Goal: Check status: Check status

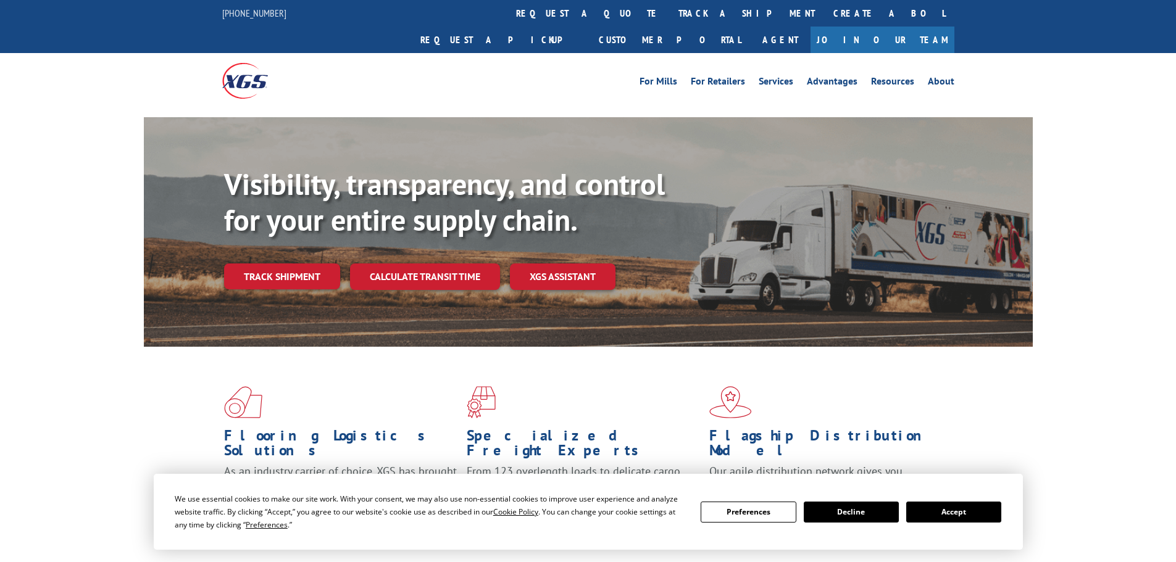
scroll to position [123, 0]
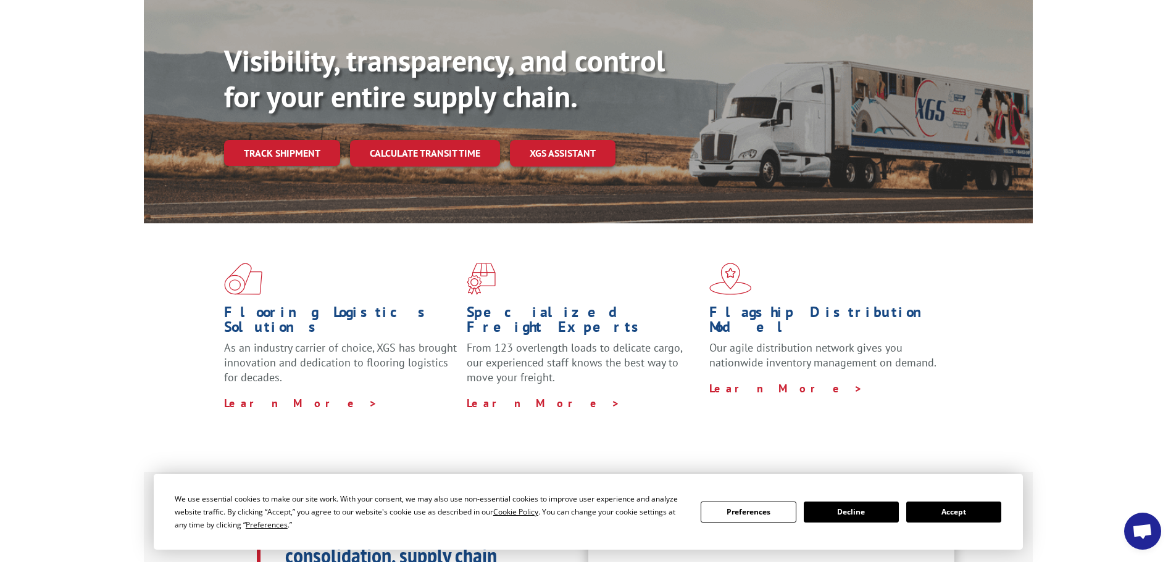
click at [940, 510] on button "Accept" at bounding box center [953, 512] width 95 height 21
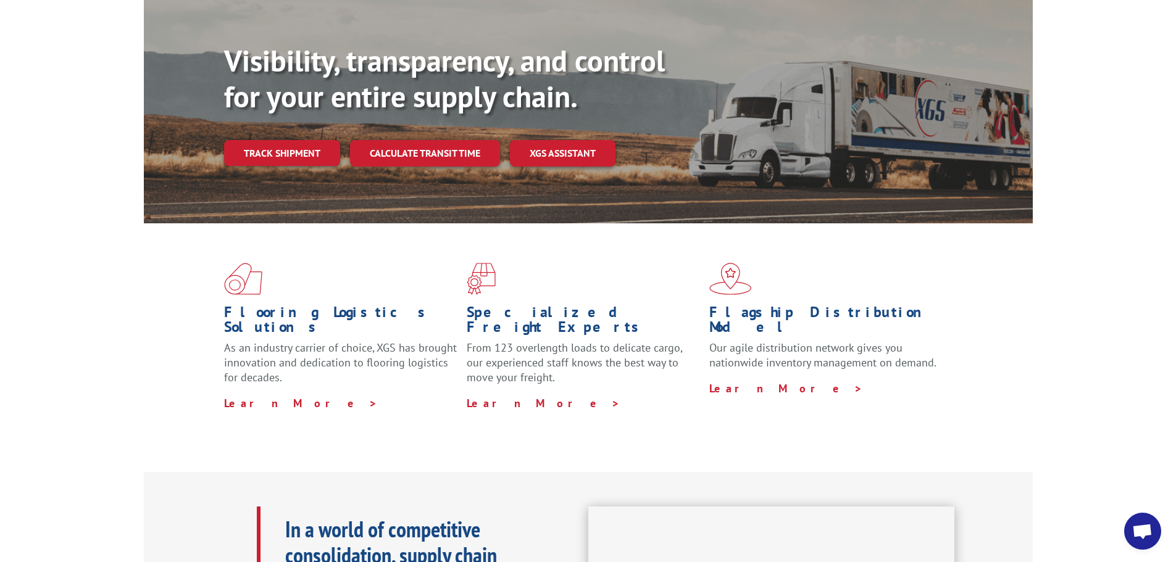
scroll to position [0, 0]
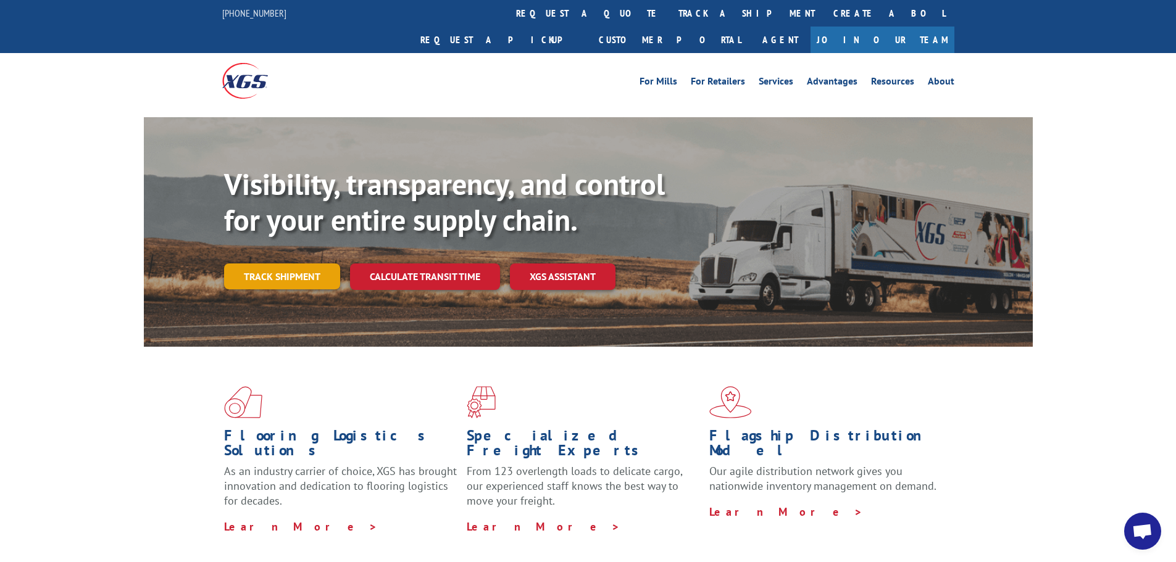
click at [287, 264] on link "Track shipment" at bounding box center [282, 277] width 116 height 26
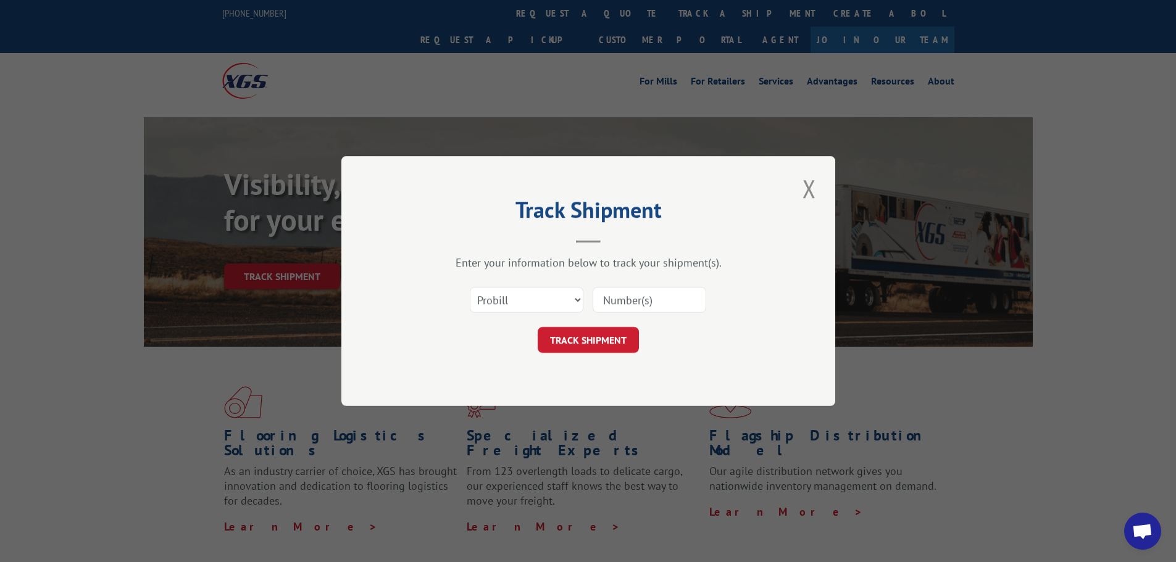
click at [598, 302] on input at bounding box center [650, 300] width 114 height 26
paste input "17002144"
type input "17002144"
click at [622, 348] on button "TRACK SHIPMENT" at bounding box center [588, 340] width 101 height 26
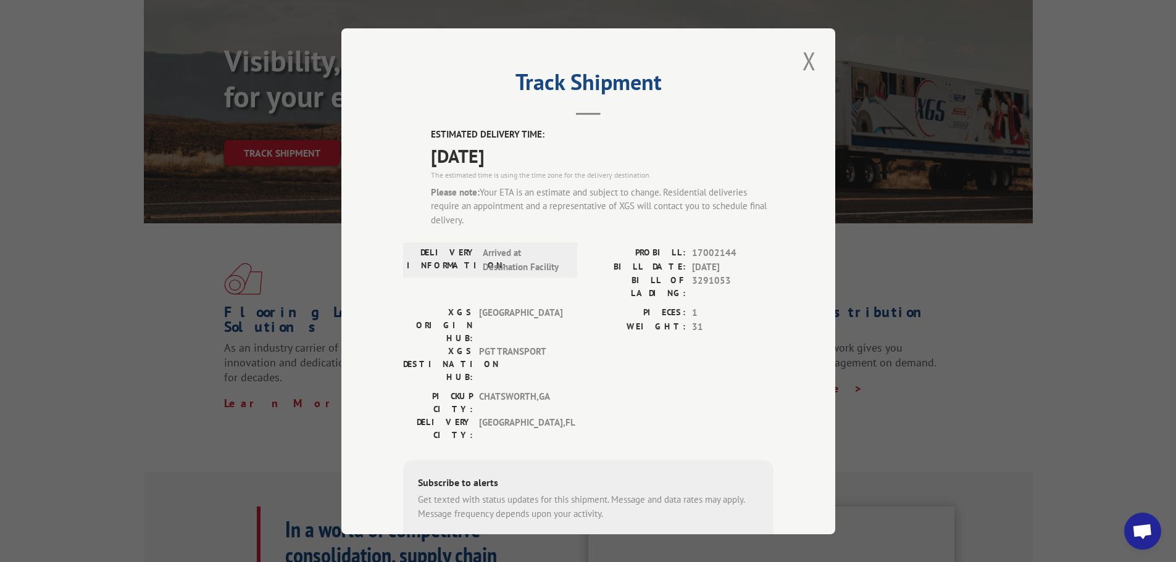
scroll to position [370, 0]
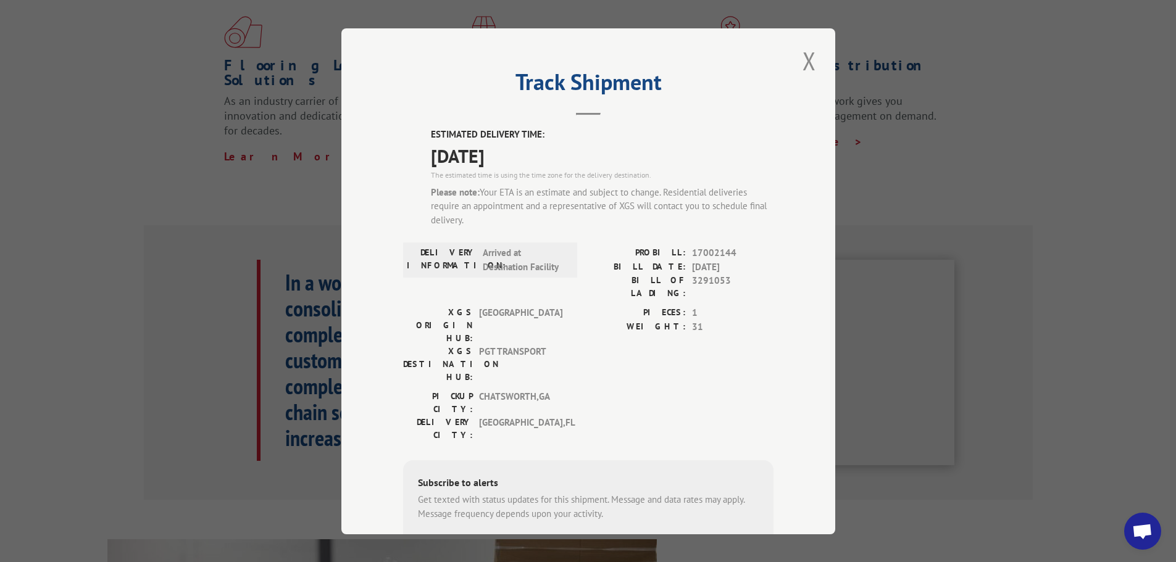
click at [728, 390] on div "PICKUP CITY: [GEOGRAPHIC_DATA] , [GEOGRAPHIC_DATA] [GEOGRAPHIC_DATA]: [GEOGRAPH…" at bounding box center [588, 419] width 370 height 58
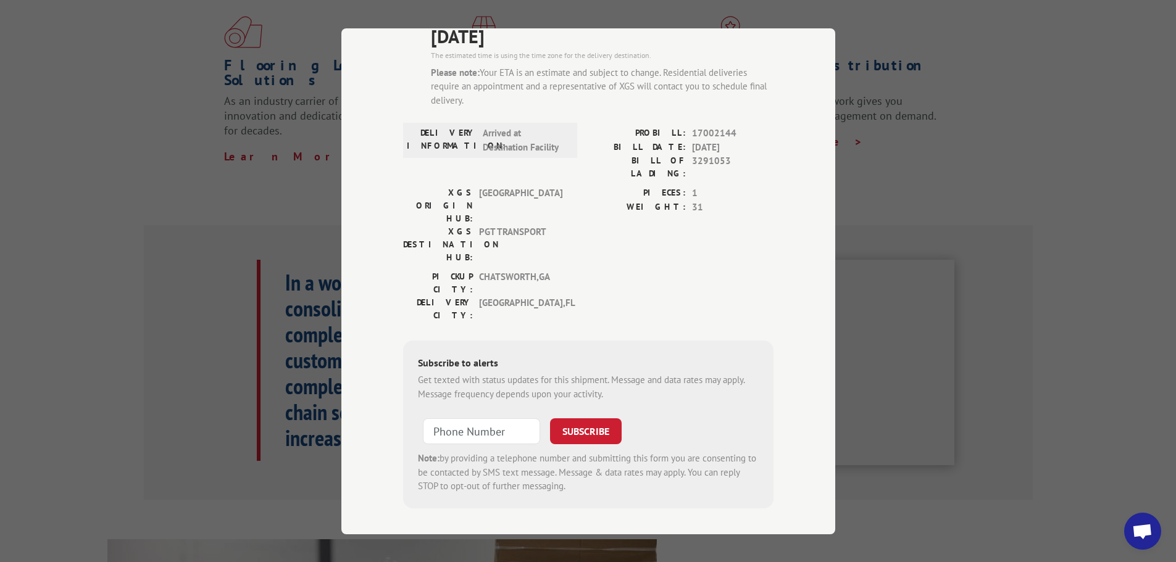
scroll to position [0, 0]
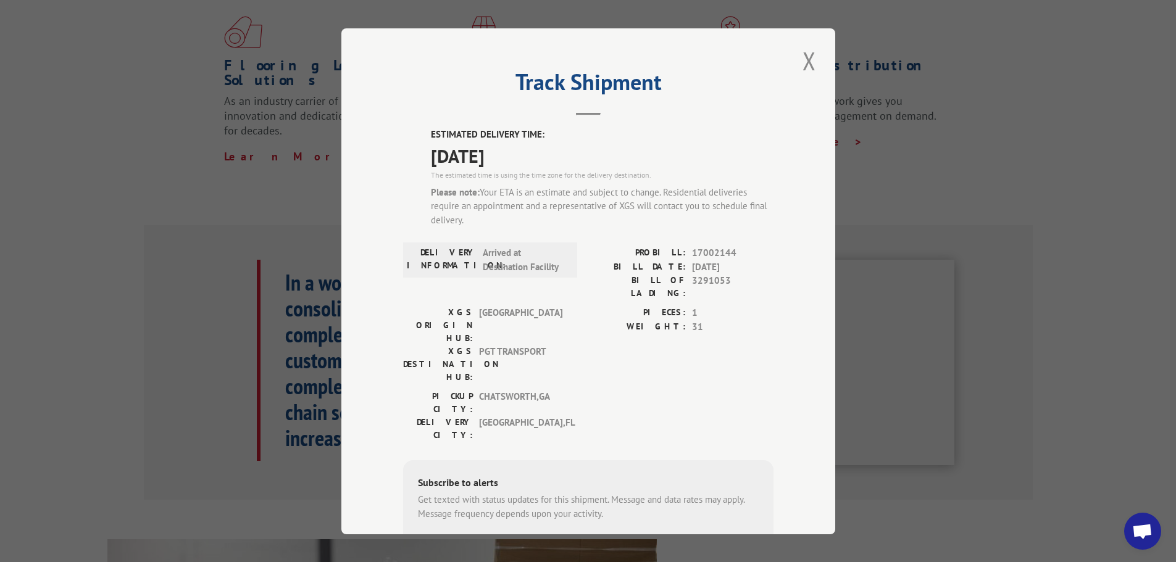
click at [490, 538] on input "+1 (___) ___-____" at bounding box center [481, 551] width 117 height 26
click at [460, 538] on input "+1 (___) ___-____" at bounding box center [481, 551] width 117 height 26
click at [448, 538] on input "+1 (___) ___-____" at bounding box center [481, 551] width 117 height 26
type input "[PHONE_NUMBER]"
click at [600, 538] on button "SUBSCRIBE" at bounding box center [586, 551] width 72 height 26
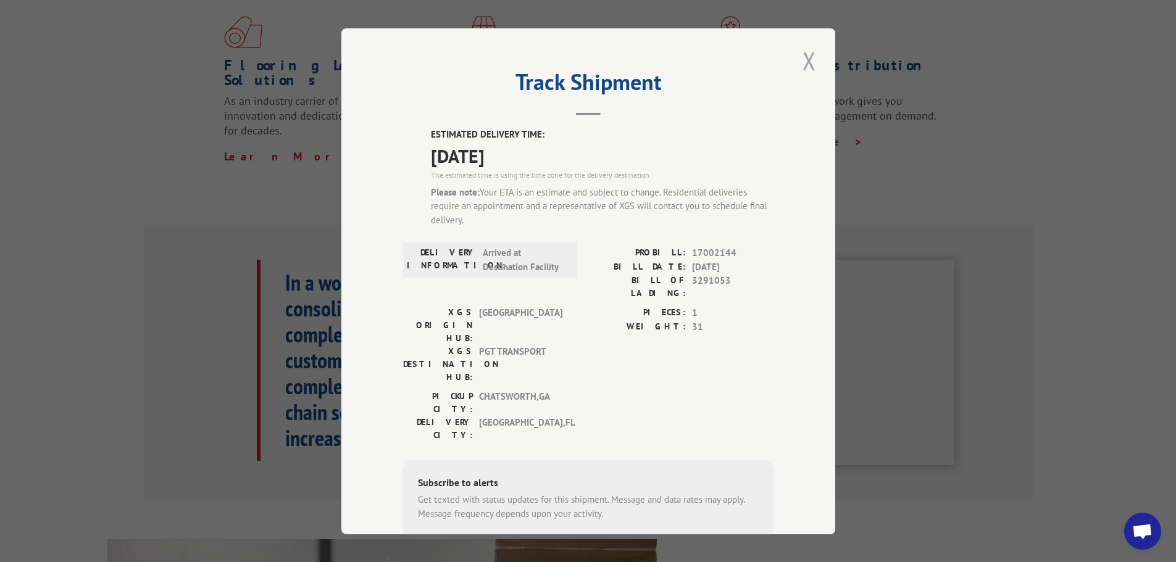
click at [806, 66] on button "Close modal" at bounding box center [809, 61] width 21 height 34
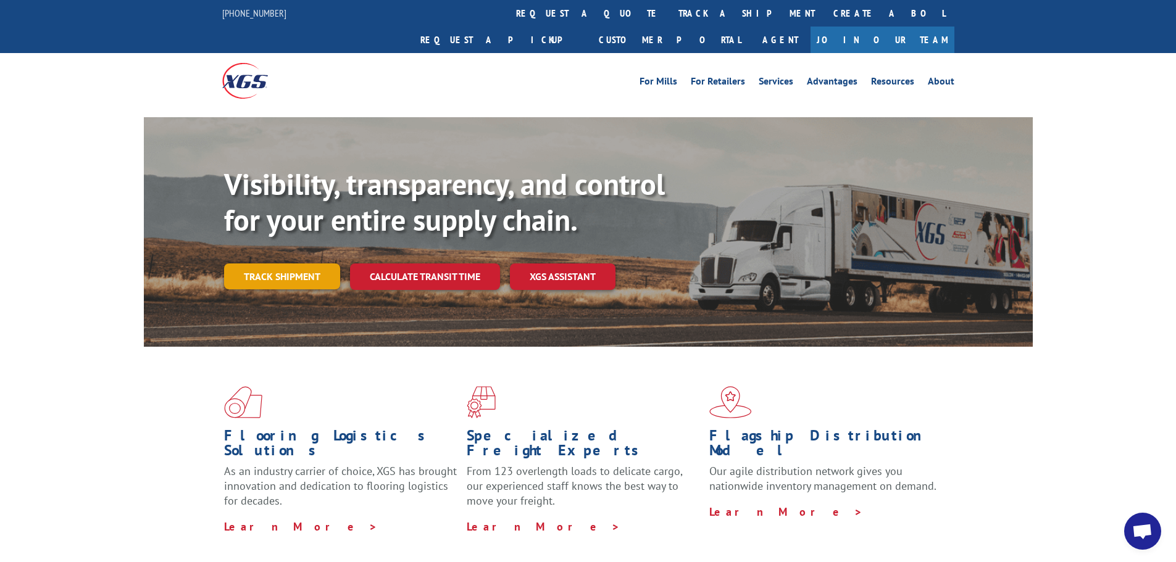
click at [280, 264] on link "Track shipment" at bounding box center [282, 277] width 116 height 26
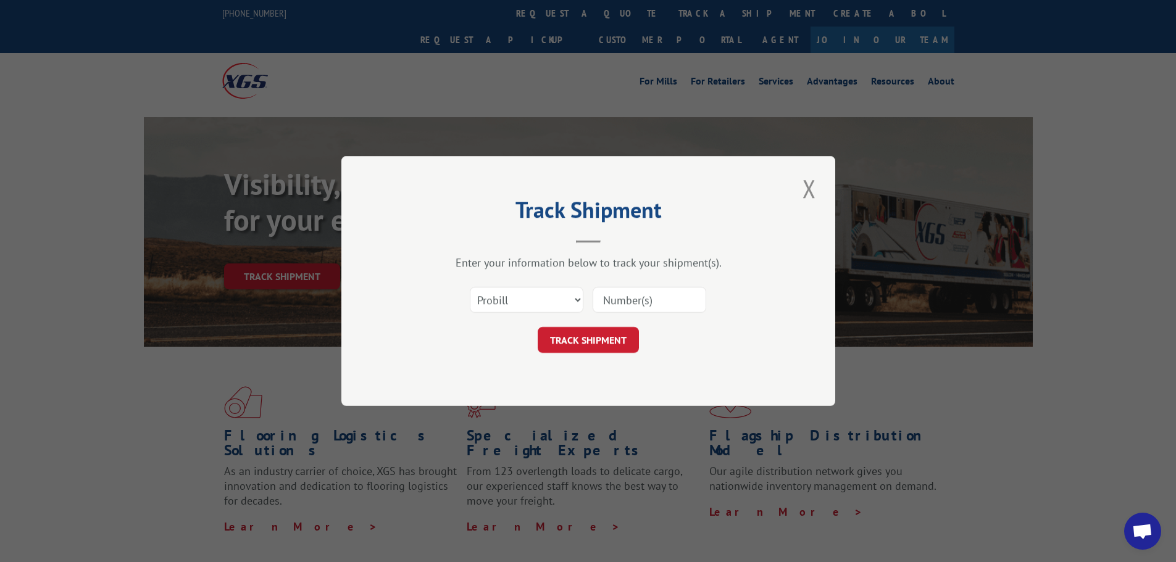
click at [628, 304] on input at bounding box center [650, 300] width 114 height 26
paste input "17002144"
type input "17002144"
click at [608, 333] on button "TRACK SHIPMENT" at bounding box center [588, 340] width 101 height 26
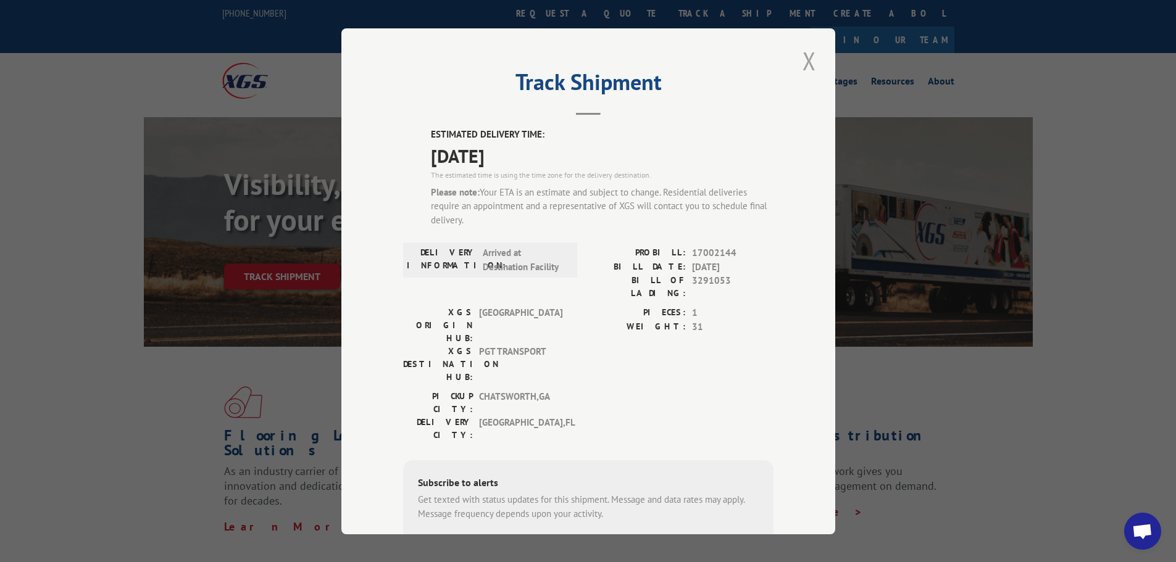
click at [809, 56] on button "Close modal" at bounding box center [809, 61] width 21 height 34
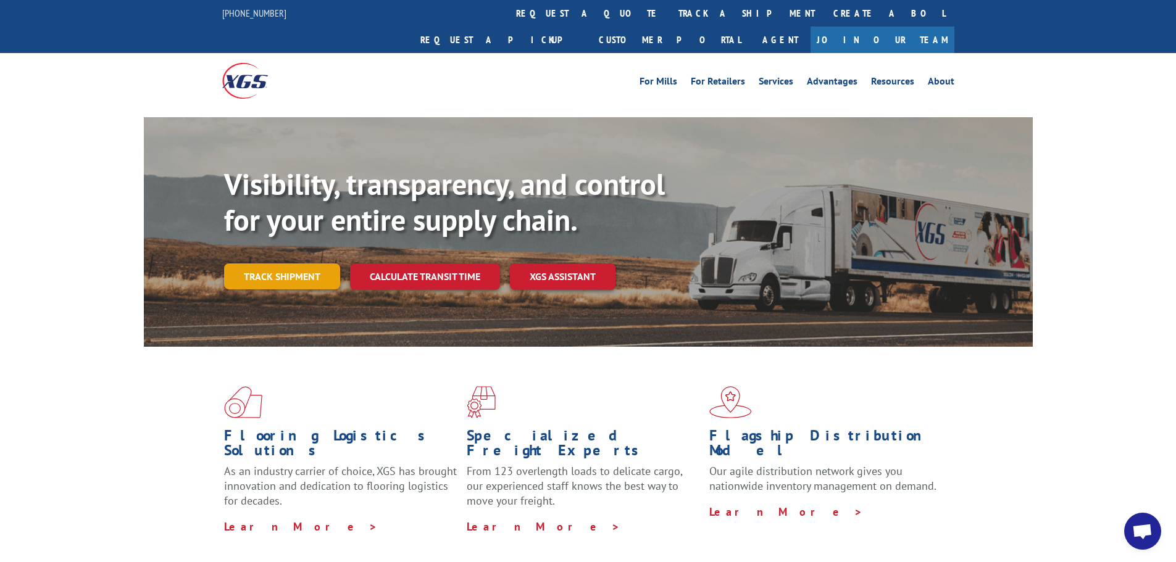
click at [304, 264] on link "Track shipment" at bounding box center [282, 277] width 116 height 26
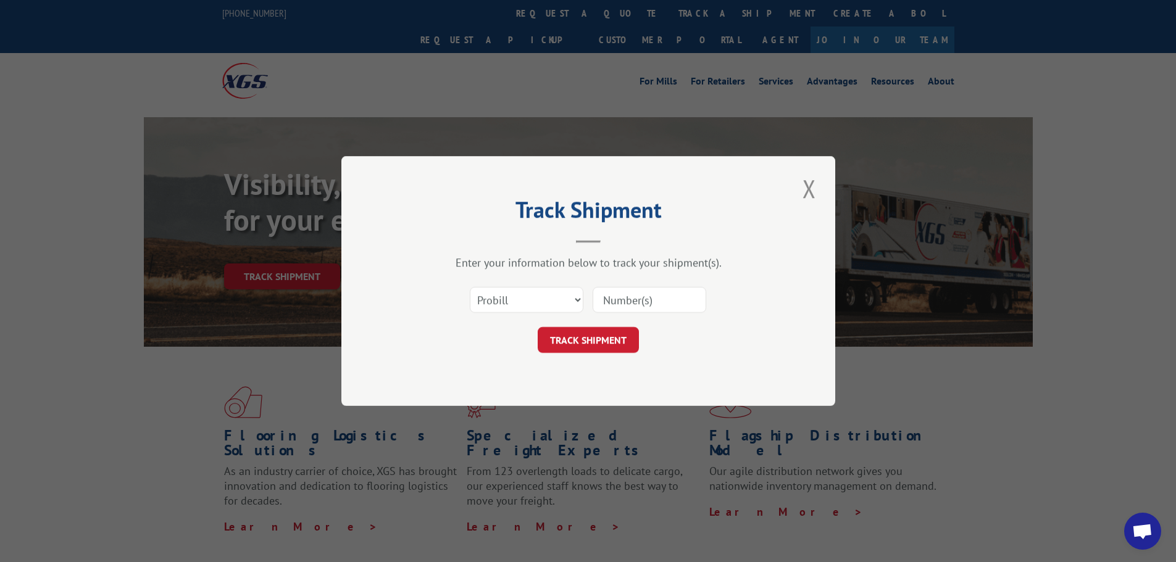
click at [649, 296] on input at bounding box center [650, 300] width 114 height 26
paste input "17002144"
type input "17002144"
click at [596, 339] on button "TRACK SHIPMENT" at bounding box center [588, 340] width 101 height 26
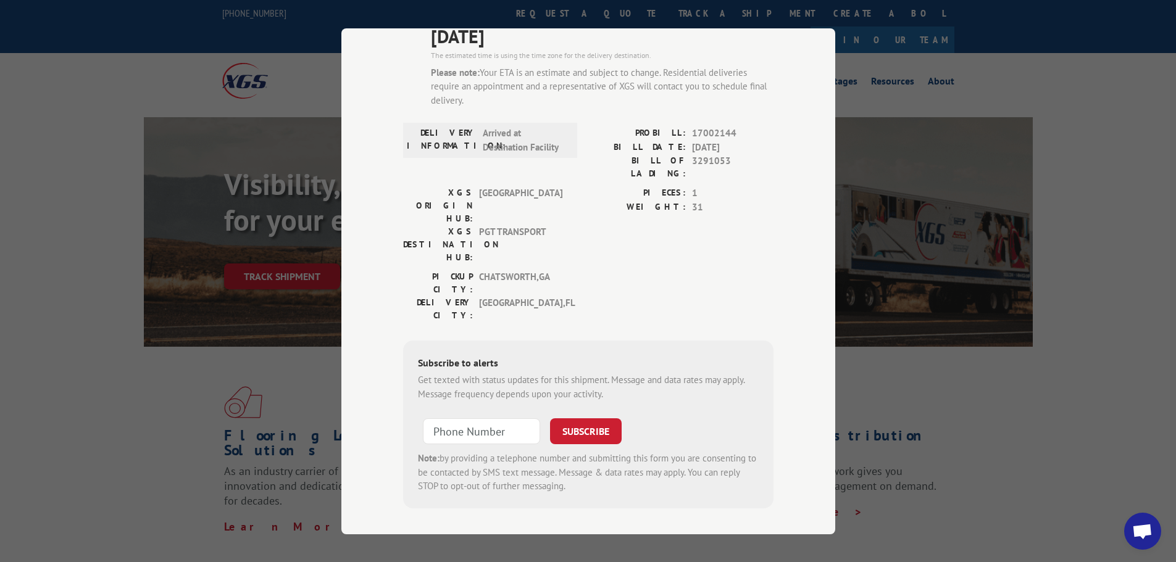
scroll to position [62, 0]
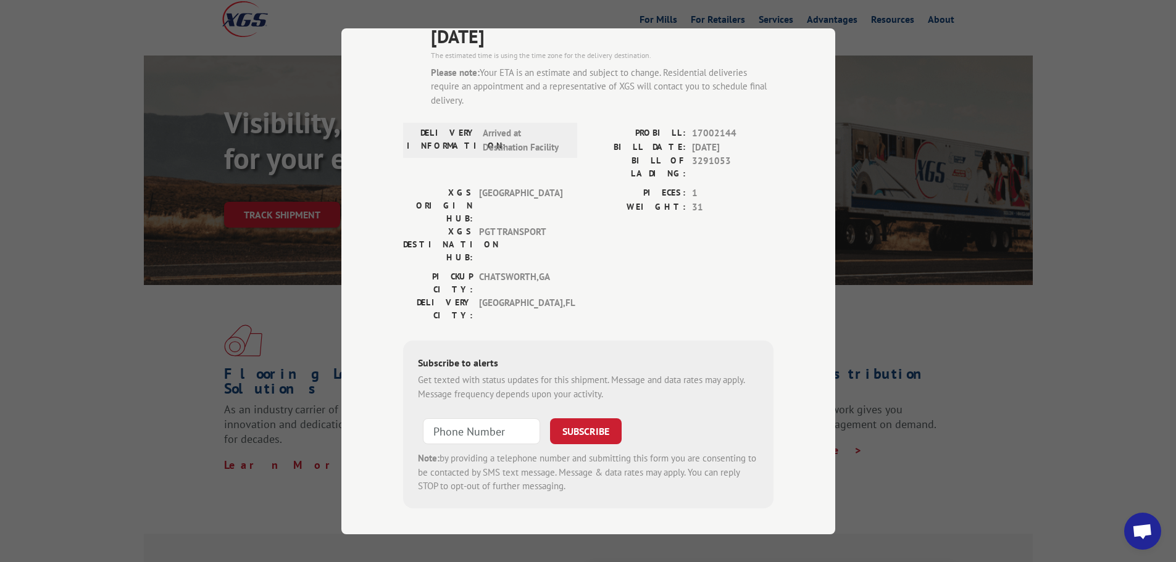
click at [651, 452] on div "Note: by providing a telephone number and submitting this form you are consenti…" at bounding box center [588, 473] width 341 height 42
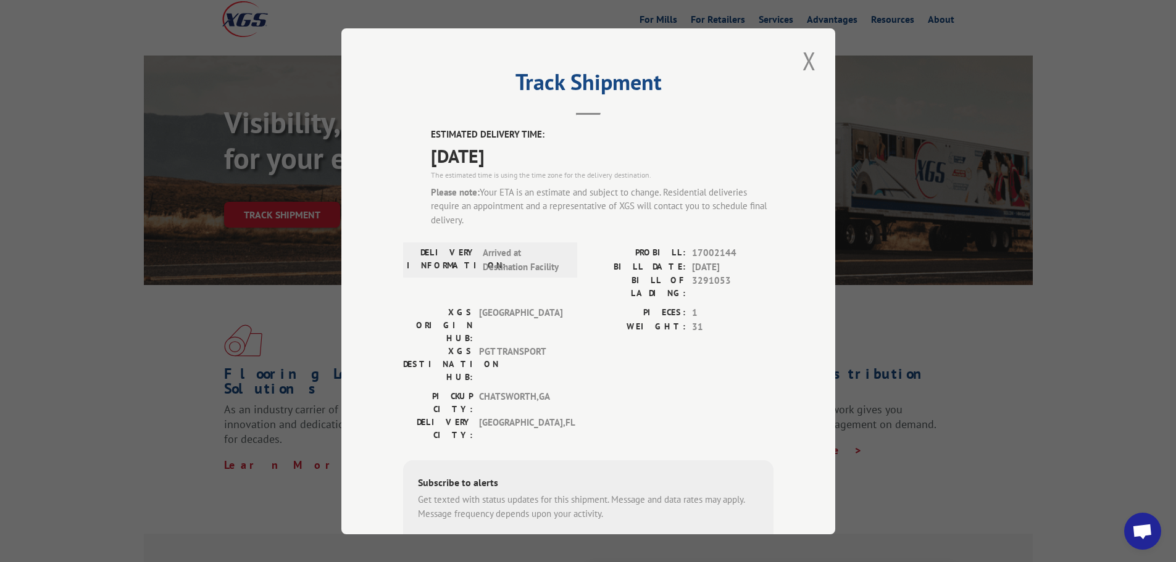
scroll to position [0, 0]
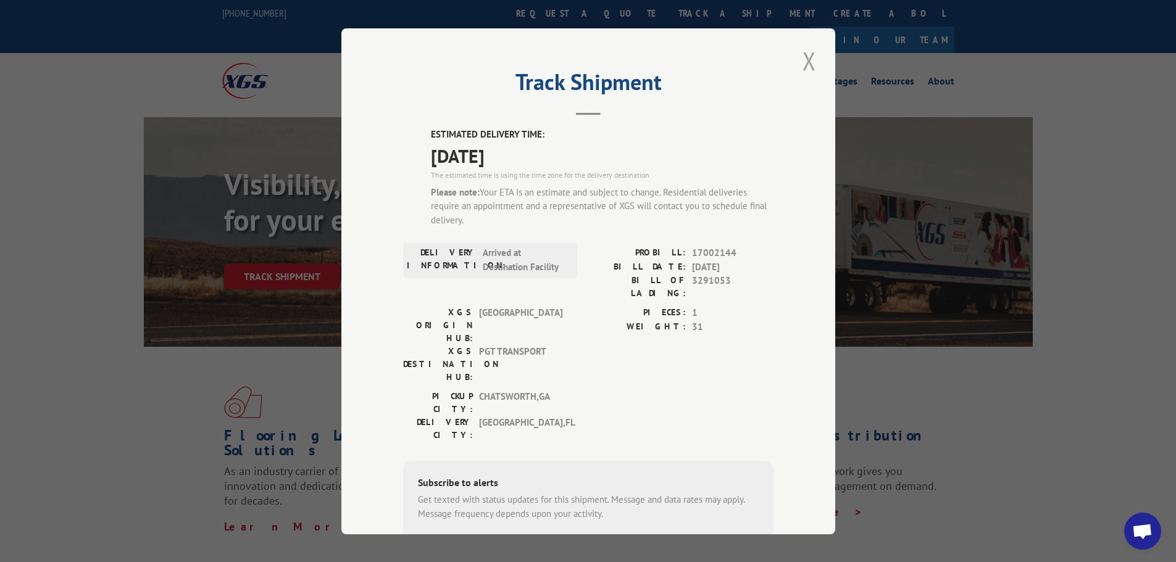
click at [799, 67] on button "Close modal" at bounding box center [809, 61] width 21 height 34
